Goal: Communication & Community: Connect with others

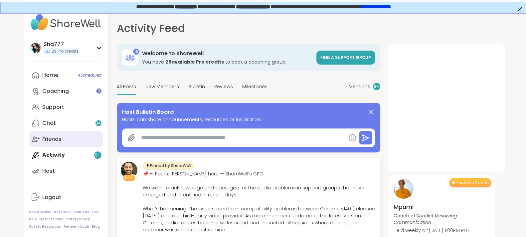
click at [78, 135] on link "Friends" at bounding box center [66, 139] width 74 height 16
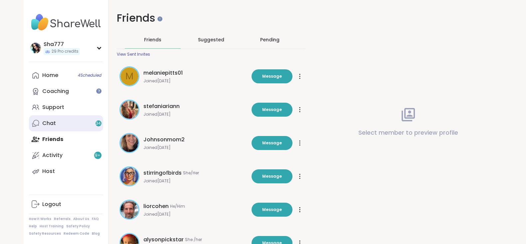
click at [82, 122] on link "Chat 34" at bounding box center [66, 123] width 74 height 16
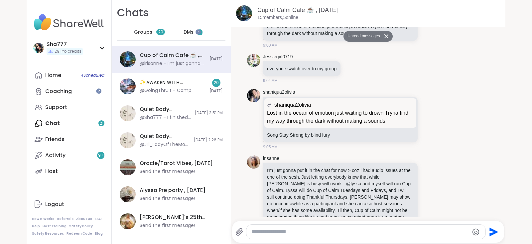
click at [184, 31] on span "DMs" at bounding box center [189, 32] width 10 height 7
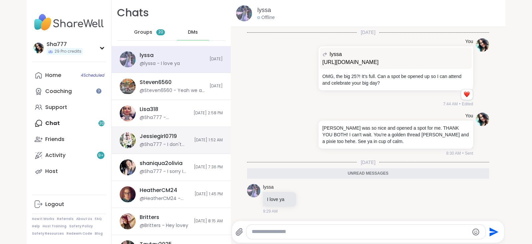
click at [183, 135] on div "Jessiegirl0719 @Sha777 - I don't know who your besties are. Are you referring t…" at bounding box center [171, 140] width 119 height 27
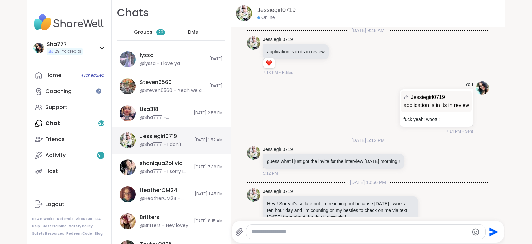
scroll to position [208, 0]
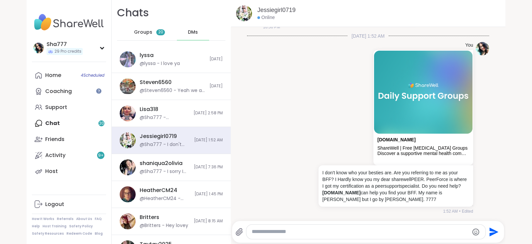
click at [268, 233] on textarea "Type your message" at bounding box center [360, 231] width 217 height 7
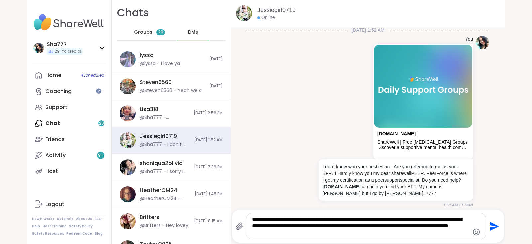
type textarea "**********"
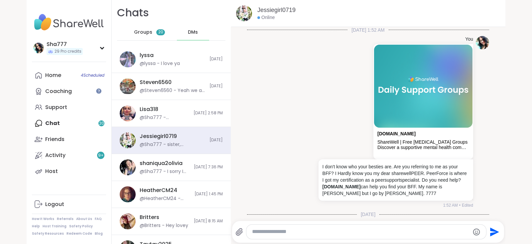
scroll to position [263, 0]
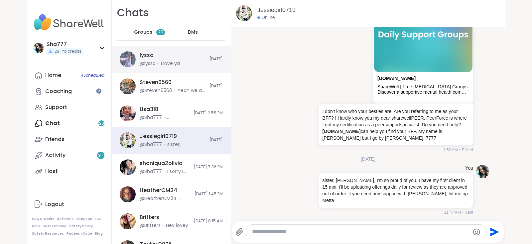
click at [183, 61] on div "lyssa @lyssa - I love ya" at bounding box center [173, 59] width 66 height 15
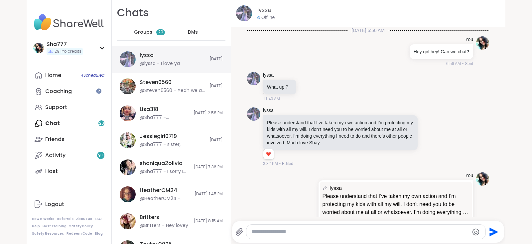
scroll to position [1147, 0]
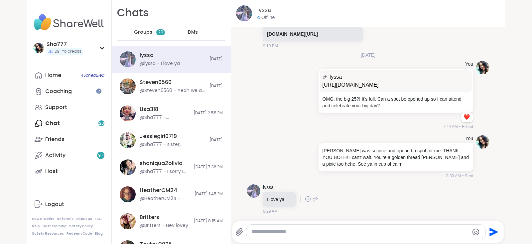
click at [305, 197] on icon at bounding box center [308, 198] width 6 height 7
click at [306, 184] on button "Select Reaction: Heart" at bounding box center [307, 187] width 13 height 13
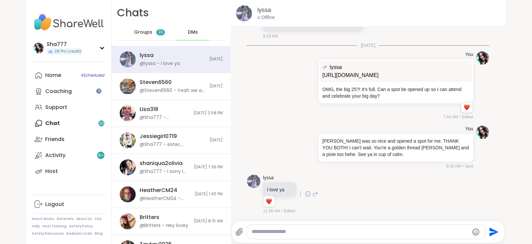
scroll to position [1157, 0]
click at [313, 193] on icon at bounding box center [315, 194] width 5 height 5
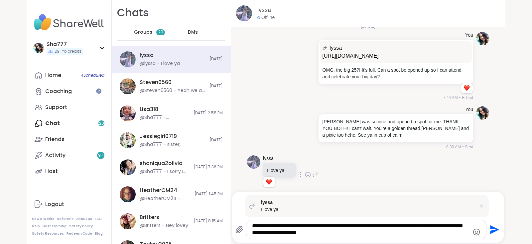
type textarea "**********"
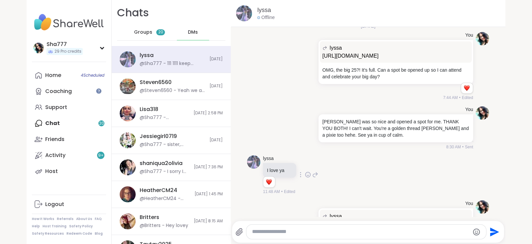
scroll to position [1222, 0]
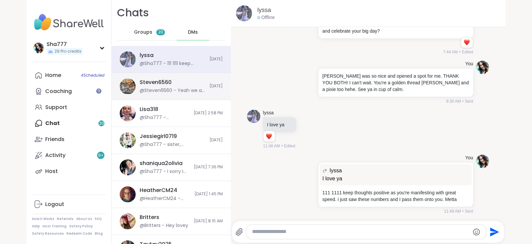
click at [197, 86] on div "Steven6560 @Steven6560 - Yeah we all do [DATE]" at bounding box center [171, 86] width 119 height 27
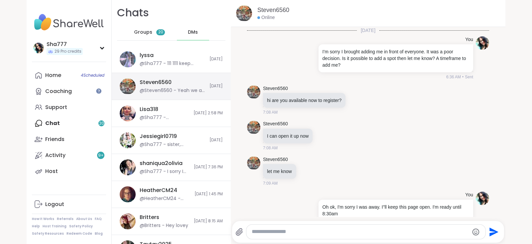
scroll to position [390, 0]
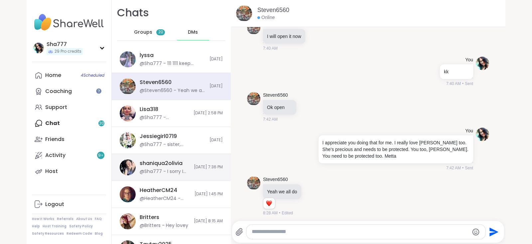
click at [194, 164] on span "[DATE] 7:36 PM" at bounding box center [208, 167] width 29 height 6
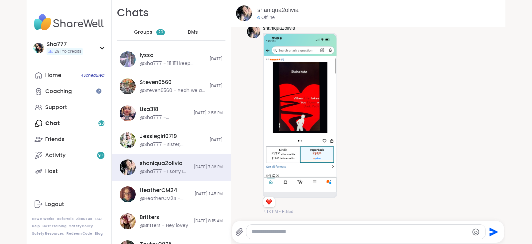
scroll to position [0, 0]
